Goal: Task Accomplishment & Management: Use online tool/utility

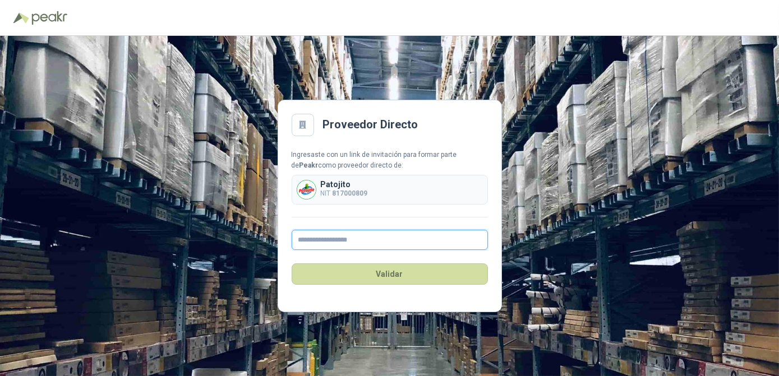
click at [395, 240] on input "text" at bounding box center [389, 240] width 196 height 20
type input "**********"
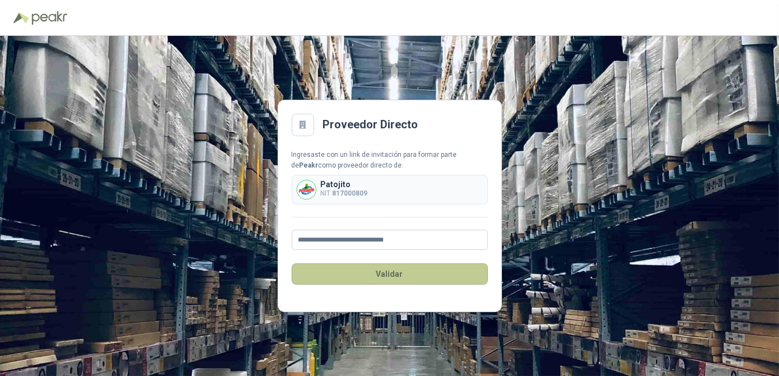
click at [381, 282] on button "Validar" at bounding box center [389, 273] width 196 height 21
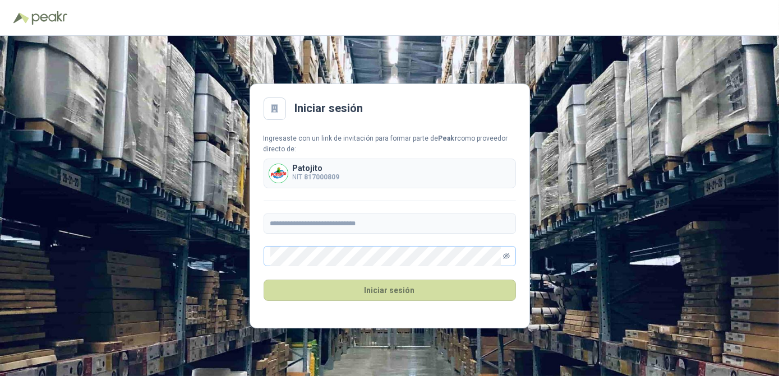
click at [506, 257] on icon "eye-invisible" at bounding box center [507, 257] width 2 height 2
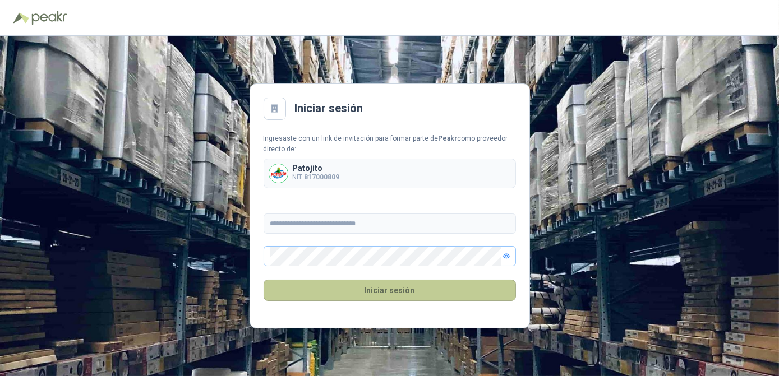
click at [390, 286] on button "Iniciar sesión" at bounding box center [389, 290] width 252 height 21
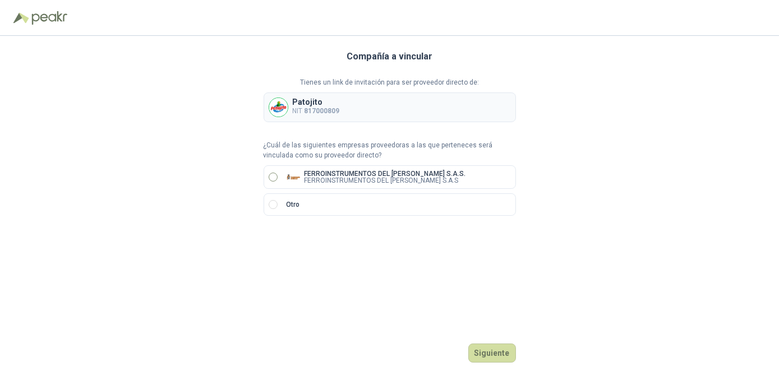
click at [335, 180] on p "FERROINSTRUMENTOS DEL [PERSON_NAME] S.A.S" at bounding box center [384, 180] width 161 height 7
click at [482, 351] on button "Siguiente" at bounding box center [492, 353] width 48 height 19
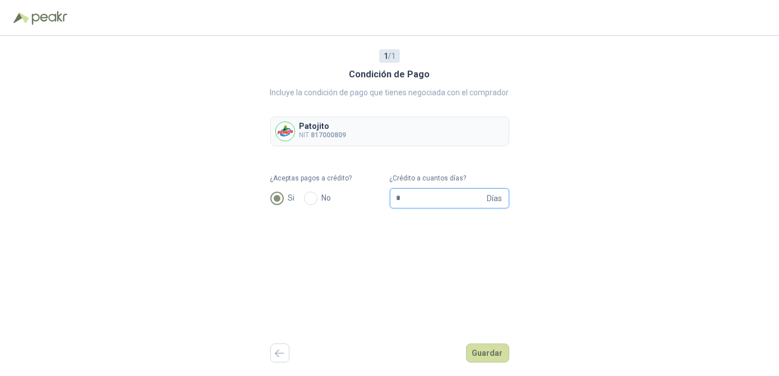
click at [471, 198] on input "*" at bounding box center [440, 198] width 89 height 19
type input "**"
click at [482, 355] on button "Guardar" at bounding box center [487, 353] width 43 height 19
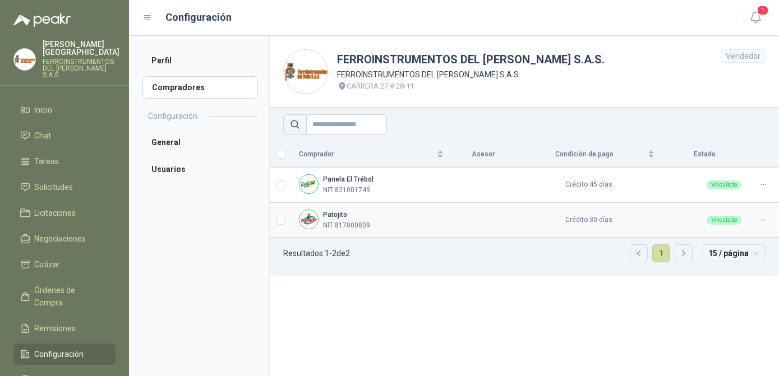
click at [354, 222] on p "NIT 817000809" at bounding box center [346, 225] width 47 height 11
click at [353, 181] on b "Panela El Trébol" at bounding box center [348, 179] width 50 height 8
click at [334, 215] on b "Patojito" at bounding box center [335, 215] width 24 height 8
click at [342, 220] on p "NIT 817000809" at bounding box center [346, 225] width 47 height 11
click at [73, 209] on span "Licitaciones" at bounding box center [55, 213] width 41 height 12
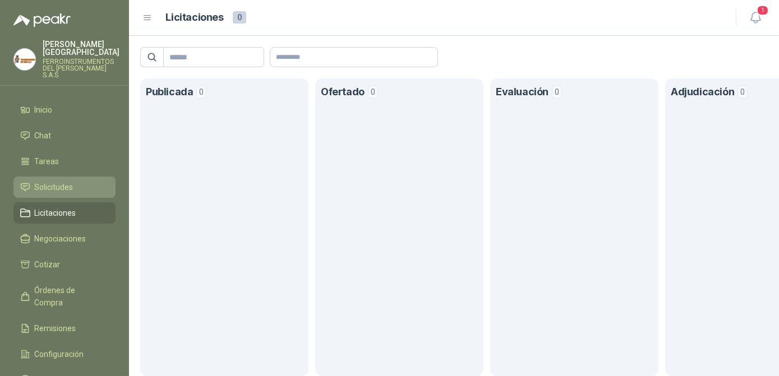
click at [64, 181] on span "Solicitudes" at bounding box center [54, 187] width 39 height 12
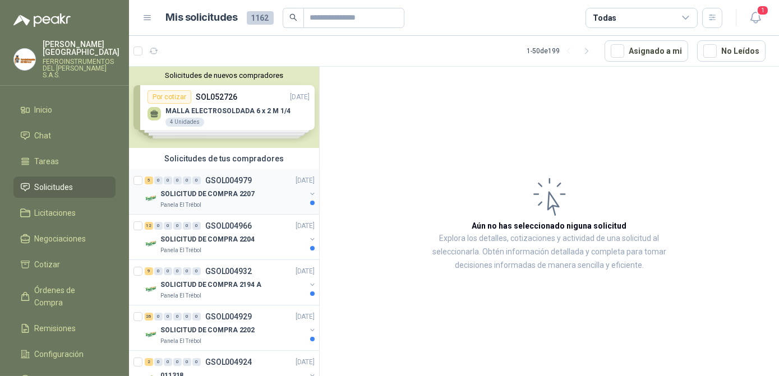
click at [215, 193] on p "SOLICITUD DE COMPRA 2207" at bounding box center [207, 194] width 94 height 11
